Goal: Task Accomplishment & Management: Manage account settings

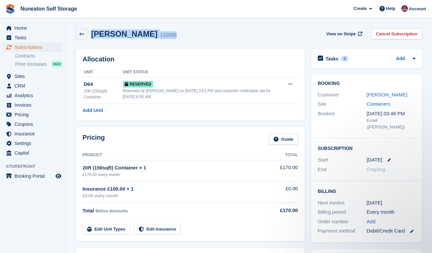
drag, startPoint x: 92, startPoint y: 33, endPoint x: 187, endPoint y: 32, distance: 95.1
click at [187, 32] on div "Calvin Evans 110599 View on Stripe Cancel Subscription" at bounding box center [249, 33] width 346 height 11
drag, startPoint x: 136, startPoint y: 32, endPoint x: 93, endPoint y: 33, distance: 43.2
click at [93, 33] on h2 "[PERSON_NAME]" at bounding box center [124, 33] width 66 height 9
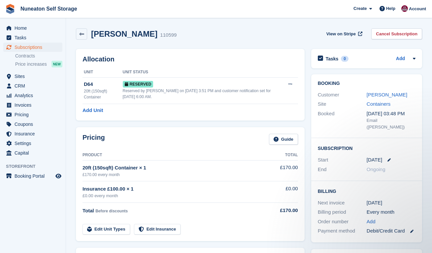
click at [210, 41] on div "Calvin Evans 110599 View on Stripe Cancel Subscription" at bounding box center [249, 35] width 353 height 20
click at [379, 93] on link "[PERSON_NAME]" at bounding box center [387, 95] width 41 height 6
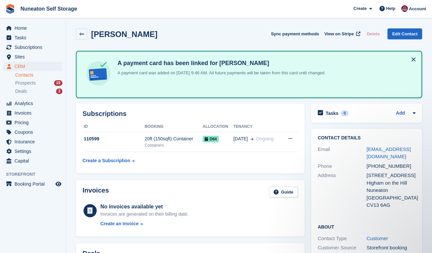
scroll to position [3, 0]
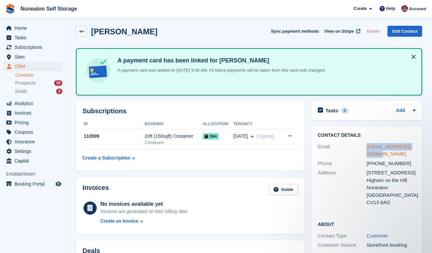
drag, startPoint x: 377, startPoint y: 154, endPoint x: 367, endPoint y: 148, distance: 12.4
click at [367, 148] on div "calvine185@gmail.com" at bounding box center [391, 150] width 49 height 15
copy link "calvine185@gmail.com"
click at [31, 48] on span "Subscriptions" at bounding box center [35, 47] width 40 height 9
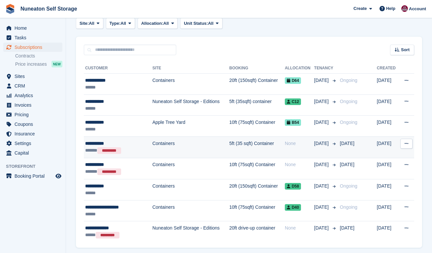
scroll to position [126, 0]
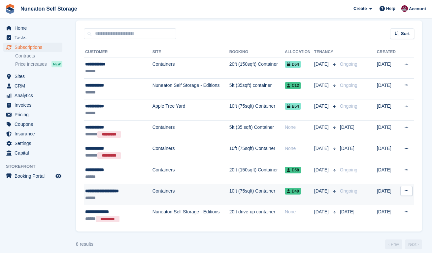
click at [160, 188] on td "Containers" at bounding box center [190, 194] width 77 height 21
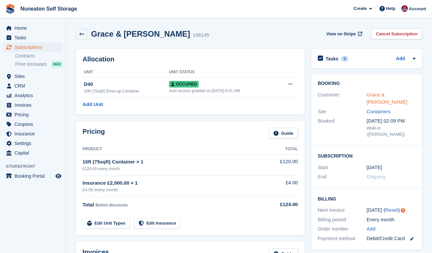
click at [382, 95] on link "Grace & Ethan Maddox" at bounding box center [387, 98] width 41 height 13
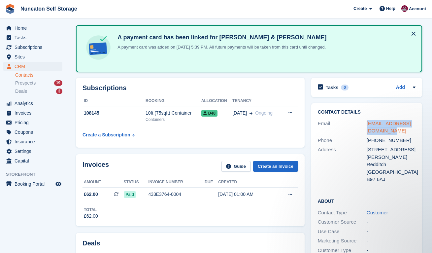
drag, startPoint x: 391, startPoint y: 131, endPoint x: 367, endPoint y: 124, distance: 25.1
click at [367, 124] on div "gracemaddox93@hotmail.com" at bounding box center [391, 127] width 49 height 15
copy link "gracemaddox93@hotmail.com"
click at [241, 83] on div "Subscriptions ID Booking Allocation Tenancy 108145 10ft (75sqft) Container Cont…" at bounding box center [190, 113] width 229 height 70
click at [307, 100] on div "Subscriptions ID Booking Allocation Tenancy 108145 10ft (75sqft) Container Cont…" at bounding box center [190, 112] width 235 height 77
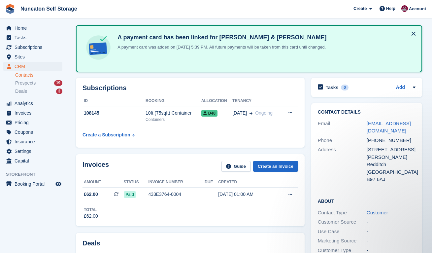
click at [309, 143] on div "Contact Details Email gracemaddox93@hotmail.com Phone +447775797617 Address 17 …" at bounding box center [366, 221] width 117 height 243
click at [309, 141] on div "Contact Details Email gracemaddox93@hotmail.com Phone +447775797617 Address 17 …" at bounding box center [366, 221] width 117 height 243
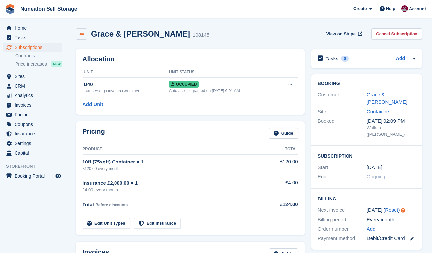
click at [83, 32] on icon at bounding box center [81, 34] width 5 height 5
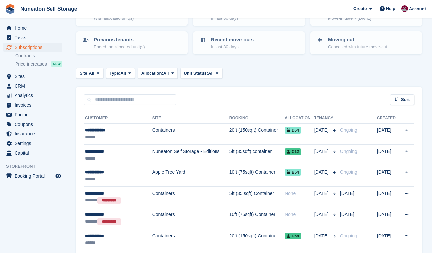
scroll to position [69, 0]
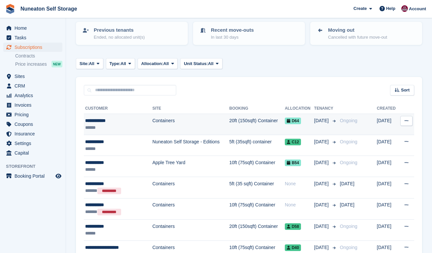
click at [161, 122] on td "Containers" at bounding box center [190, 124] width 77 height 21
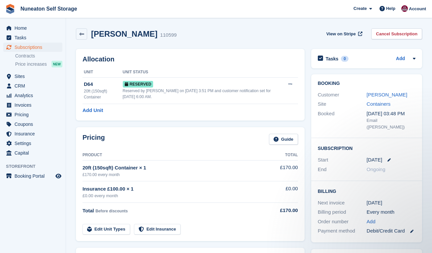
click at [308, 115] on div "Booking Customer [PERSON_NAME] Site Containers Booked [DATE] 03:48 PM Email ([P…" at bounding box center [366, 158] width 117 height 175
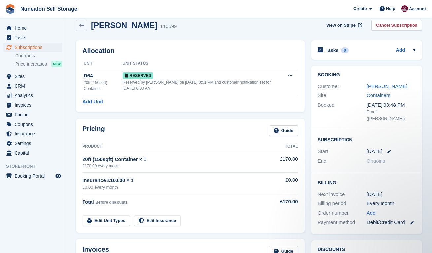
scroll to position [7, 0]
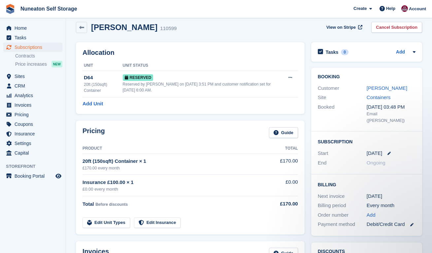
click at [307, 115] on div "Allocation Unit Unit Status D64 20ft (150sqft) Container Reserved Reserved by […" at bounding box center [190, 78] width 235 height 78
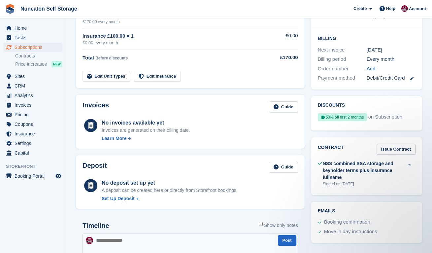
scroll to position [151, 0]
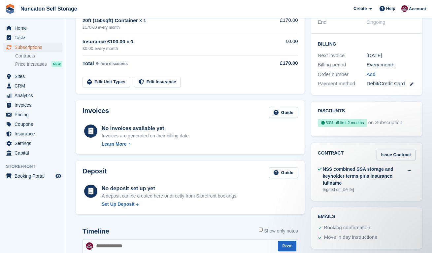
click at [307, 116] on div "Invoices Guide No invoices available yet Invoices are generated on their billin…" at bounding box center [190, 127] width 235 height 60
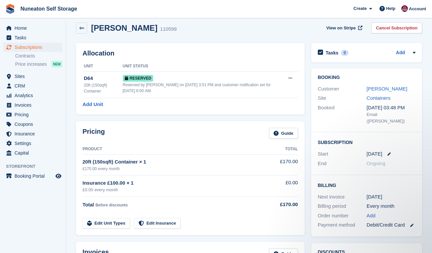
scroll to position [8, 0]
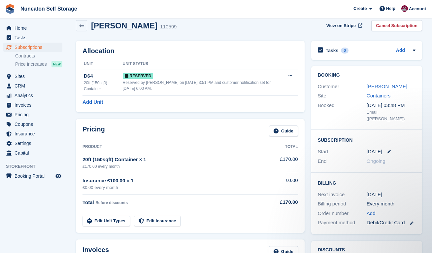
click at [307, 116] on div "Pricing Guide Product Total 20ft (150sqft) Container × 1 £170.00 every month £1…" at bounding box center [190, 176] width 235 height 120
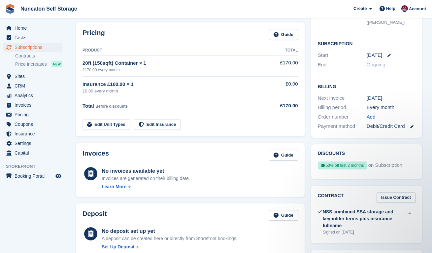
scroll to position [189, 0]
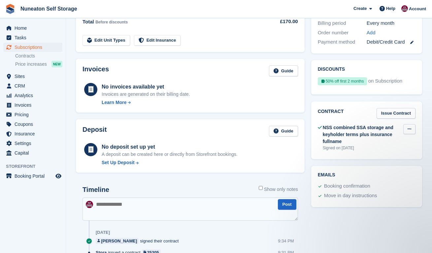
click at [407, 124] on button at bounding box center [409, 129] width 12 height 10
click at [367, 138] on p "View" at bounding box center [383, 142] width 57 height 9
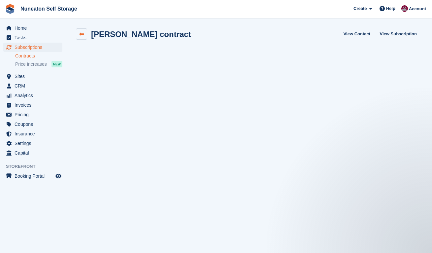
click at [80, 37] on link at bounding box center [81, 33] width 11 height 11
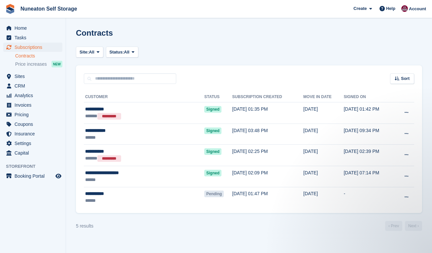
click at [26, 55] on link "Contracts" at bounding box center [38, 56] width 47 height 6
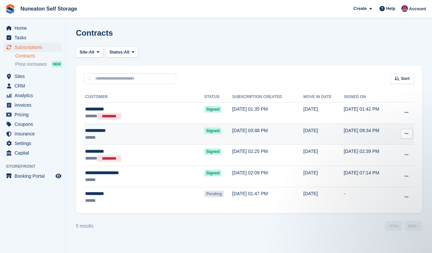
click at [94, 135] on div "******" at bounding box center [126, 137] width 83 height 7
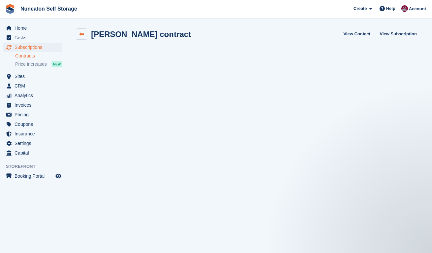
click at [81, 36] on icon at bounding box center [81, 34] width 5 height 5
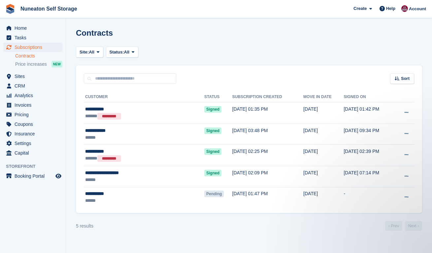
click at [25, 48] on span "Subscriptions" at bounding box center [35, 47] width 40 height 9
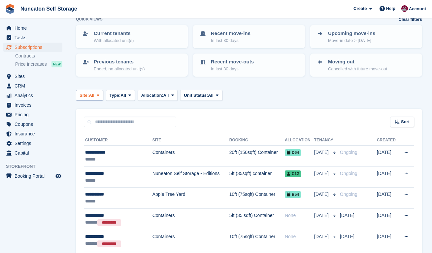
scroll to position [59, 0]
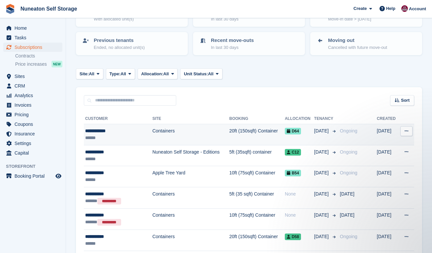
click at [106, 131] on div "**********" at bounding box center [114, 130] width 59 height 7
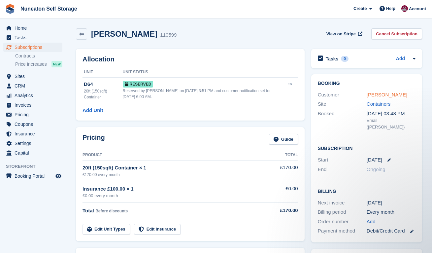
click at [377, 94] on link "[PERSON_NAME]" at bounding box center [387, 95] width 41 height 6
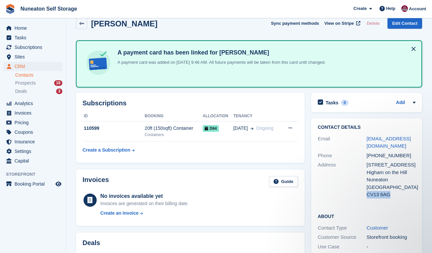
drag, startPoint x: 393, startPoint y: 194, endPoint x: 368, endPoint y: 194, distance: 25.4
click at [368, 194] on div "CV13 6AG" at bounding box center [391, 195] width 49 height 8
copy div "CV13 6AG"
click at [306, 112] on div "Subscriptions ID Booking Allocation Tenancy 110599 20ft (150sqft) Container Con…" at bounding box center [190, 127] width 235 height 77
click at [308, 122] on div "Contact Details Email calvine185@gmail.com Phone +447985185349 Address 49 Stati…" at bounding box center [366, 236] width 117 height 243
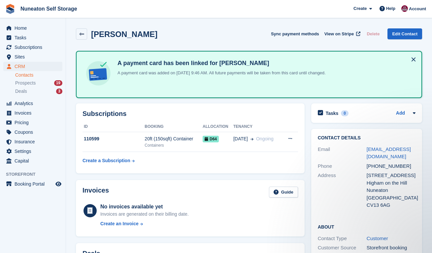
click at [308, 122] on div "Tasks 0 Add No tasks related to Calvin Evans" at bounding box center [366, 114] width 117 height 29
click at [308, 105] on div "Tasks 0 Add No tasks related to Calvin Evans" at bounding box center [366, 114] width 117 height 29
click at [309, 114] on div "Tasks 0 Add No tasks related to Calvin Evans" at bounding box center [366, 114] width 117 height 29
click at [25, 48] on span "Subscriptions" at bounding box center [35, 47] width 40 height 9
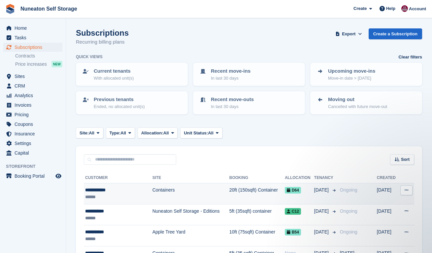
click at [112, 190] on div "**********" at bounding box center [114, 189] width 59 height 7
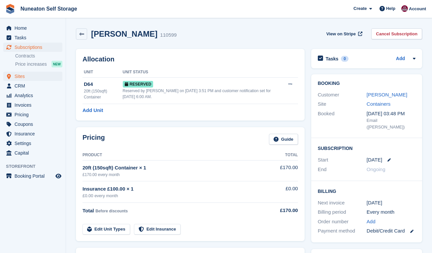
click at [25, 79] on span "Sites" at bounding box center [35, 76] width 40 height 9
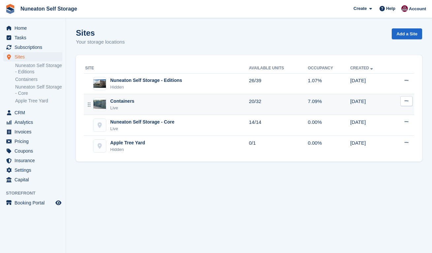
click at [145, 103] on div "Containers Live" at bounding box center [167, 105] width 164 height 14
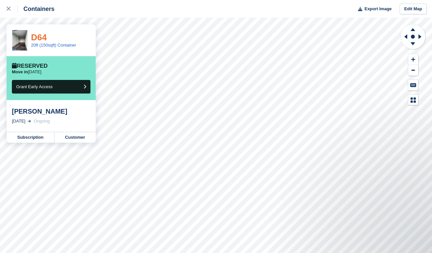
click at [39, 38] on link "D64" at bounding box center [39, 37] width 16 height 10
click at [9, 8] on icon at bounding box center [9, 9] width 4 height 4
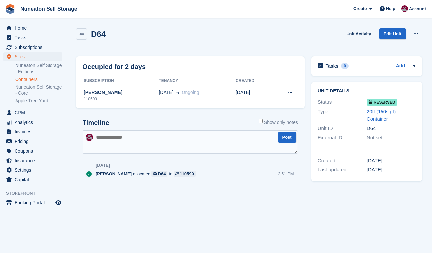
click at [171, 145] on textarea at bounding box center [191, 141] width 216 height 23
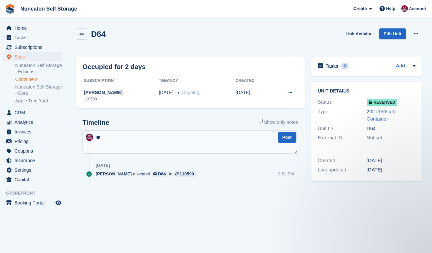
type textarea "*"
type textarea "**********"
click at [284, 138] on button "Post" at bounding box center [287, 137] width 18 height 11
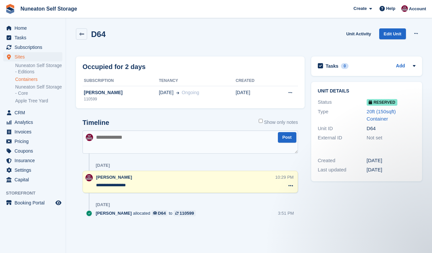
click at [128, 188] on textarea "**********" at bounding box center [185, 185] width 179 height 7
click at [39, 75] on li "Nuneaton Self Storage - Editions" at bounding box center [40, 68] width 50 height 13
click at [35, 81] on link "Containers" at bounding box center [38, 79] width 47 height 6
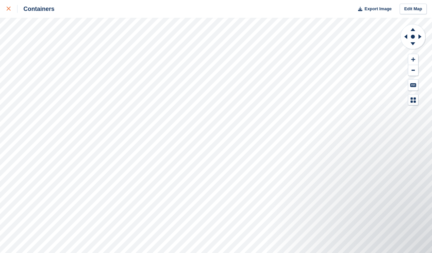
click at [7, 8] on icon at bounding box center [9, 9] width 4 height 4
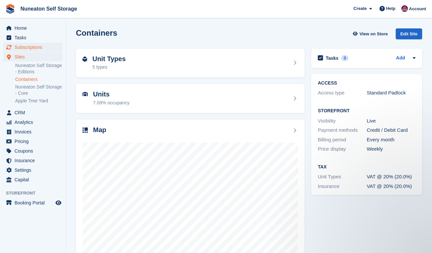
click at [30, 49] on span "Subscriptions" at bounding box center [35, 47] width 40 height 9
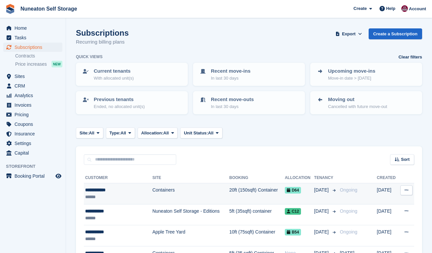
click at [140, 193] on div "******" at bounding box center [114, 196] width 59 height 7
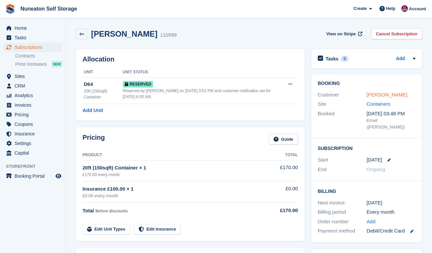
click at [381, 95] on link "[PERSON_NAME]" at bounding box center [387, 95] width 41 height 6
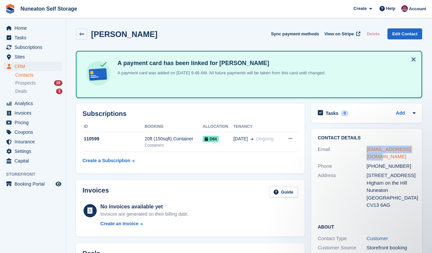
drag, startPoint x: 374, startPoint y: 157, endPoint x: 368, endPoint y: 149, distance: 10.8
click at [368, 149] on div "[EMAIL_ADDRESS][DOMAIN_NAME]" at bounding box center [391, 153] width 49 height 15
copy link "[EMAIL_ADDRESS][DOMAIN_NAME]"
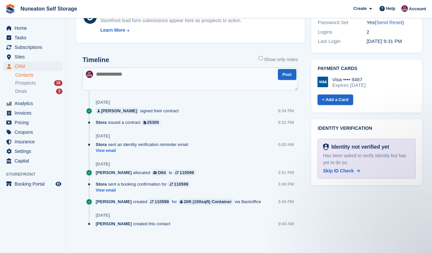
scroll to position [312, 0]
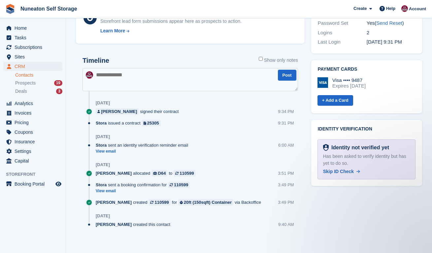
click at [132, 73] on textarea at bounding box center [191, 79] width 216 height 23
type textarea "**********"
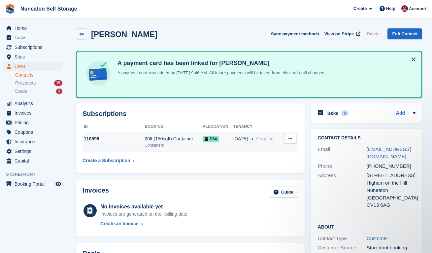
scroll to position [0, 0]
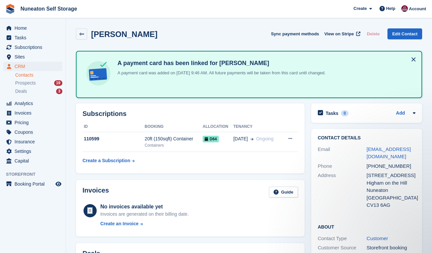
click at [306, 128] on div "Subscriptions ID Booking Allocation Tenancy 110599 20ft (150sqft) Container Con…" at bounding box center [190, 138] width 235 height 77
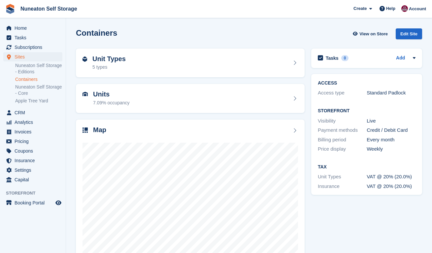
click at [71, 116] on section "Containers View on Store Edit Site Unit Types 5 types Units 7.09% occupancy Map…" at bounding box center [249, 141] width 366 height 282
